Goal: Task Accomplishment & Management: Manage account settings

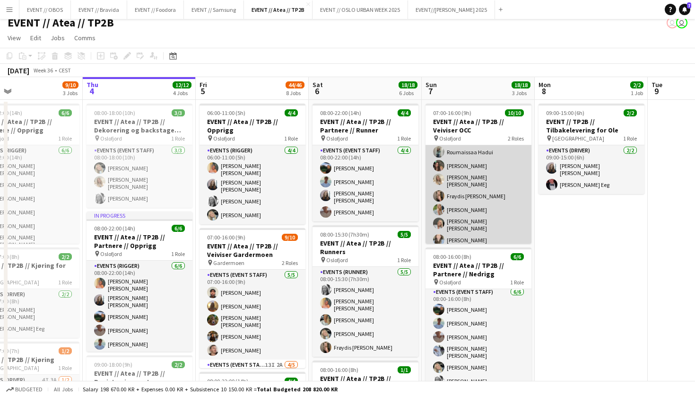
scroll to position [9, 0]
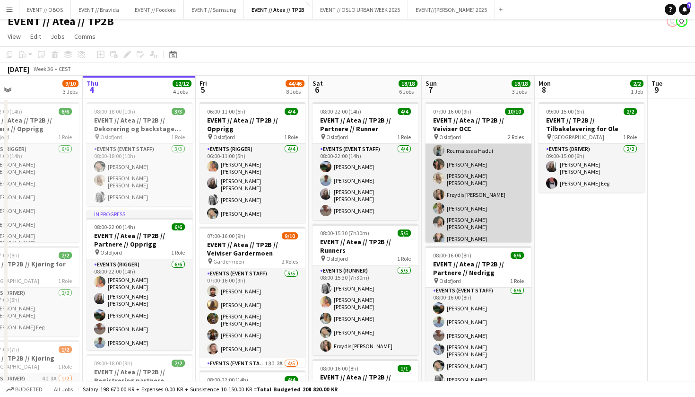
click at [522, 218] on app-card-role "Actor [DATE] 08:00-16:00 (8h) [PERSON_NAME] [PERSON_NAME] [PERSON_NAME] [PERSON…" at bounding box center [479, 188] width 106 height 120
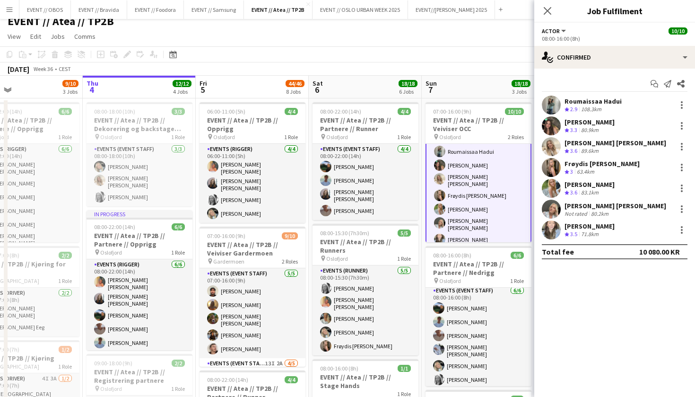
click at [464, 45] on app-page-menu "View Day view expanded Day view collapsed Month view Date picker Jump to [DATE]…" at bounding box center [347, 37] width 695 height 18
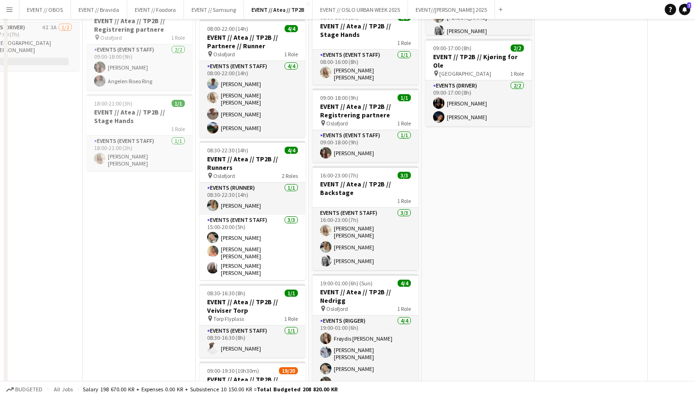
scroll to position [0, 0]
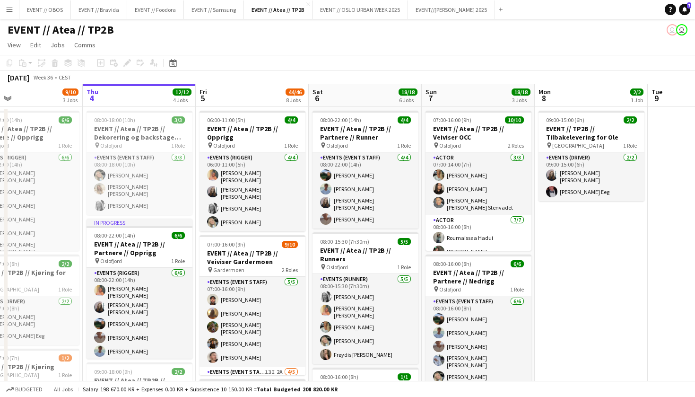
click at [10, 12] on app-icon "Menu" at bounding box center [10, 10] width 8 height 8
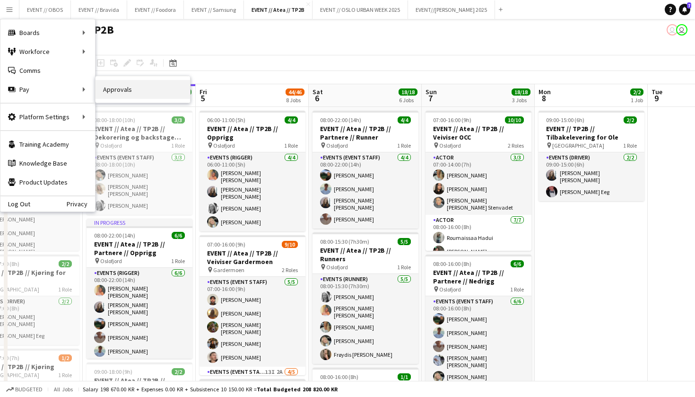
click at [109, 88] on link "Approvals" at bounding box center [143, 89] width 95 height 19
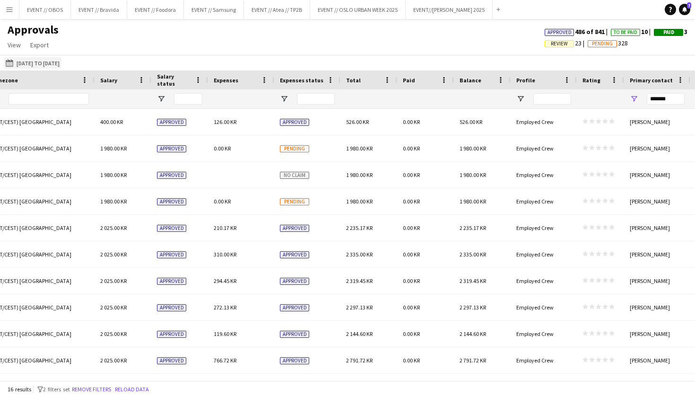
click at [42, 61] on button "[DATE] to [DATE] [DATE] to [DATE]" at bounding box center [33, 62] width 58 height 11
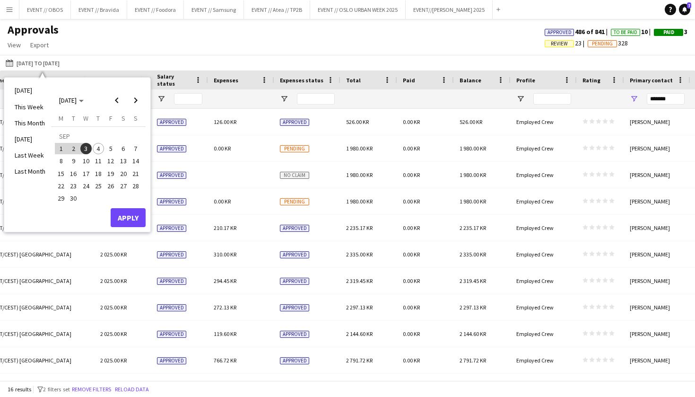
click at [156, 66] on div "[DATE] to [DATE] [DATE] to [DATE] [DATE] This Week This Month [DATE] Last Week …" at bounding box center [347, 63] width 695 height 16
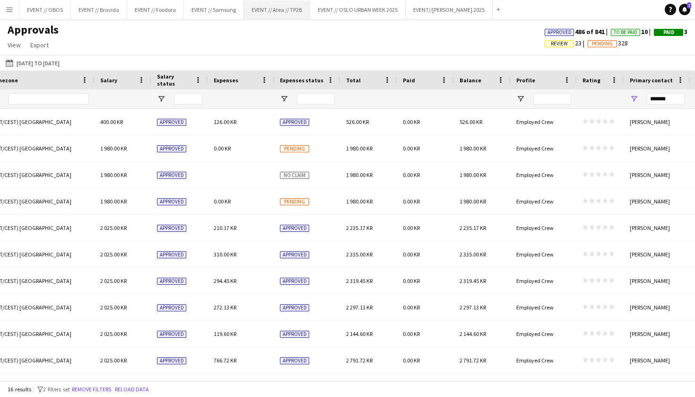
click at [275, 12] on button "EVENT // Atea // TP2B Close" at bounding box center [277, 9] width 66 height 18
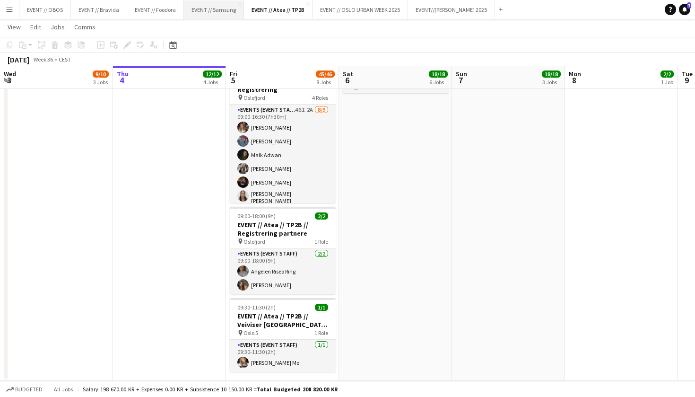
scroll to position [657, 0]
